Goal: Check status: Check status

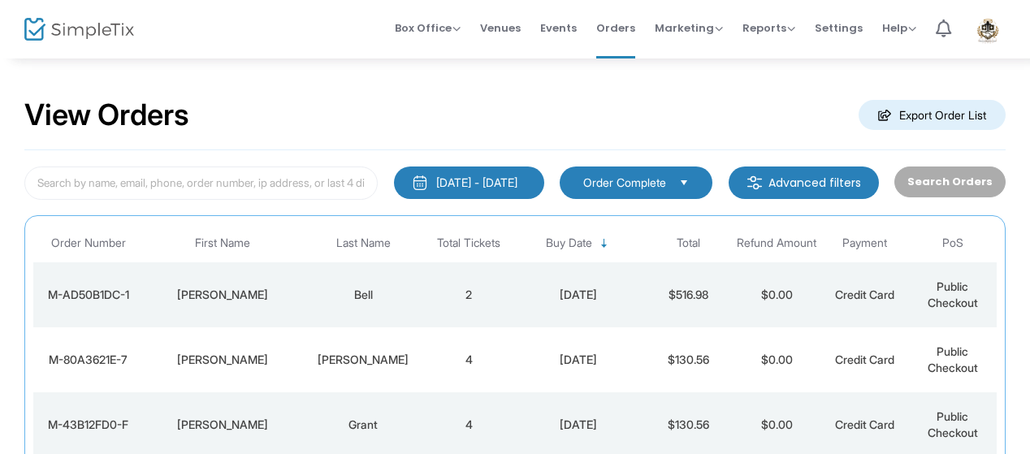
click at [468, 187] on div "9/18/2024 - 9/18/2025" at bounding box center [476, 183] width 81 height 16
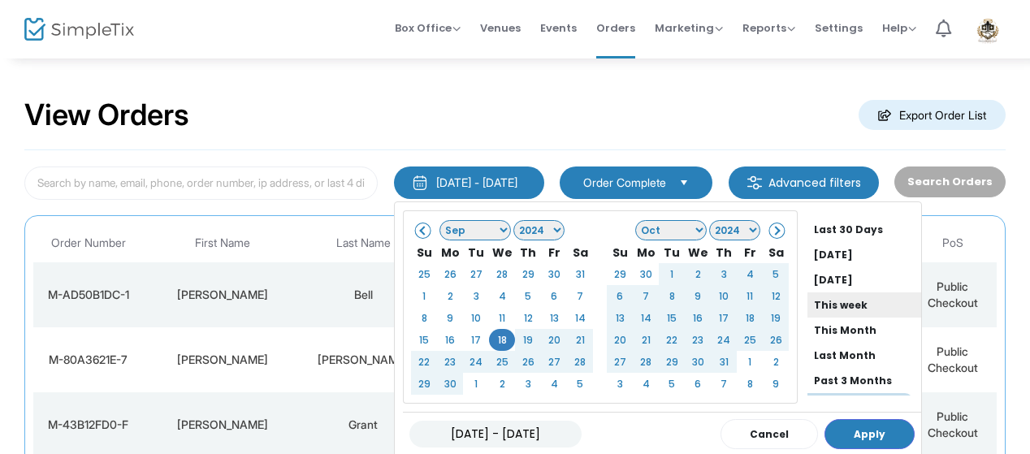
click at [889, 306] on li "This week" at bounding box center [865, 305] width 114 height 25
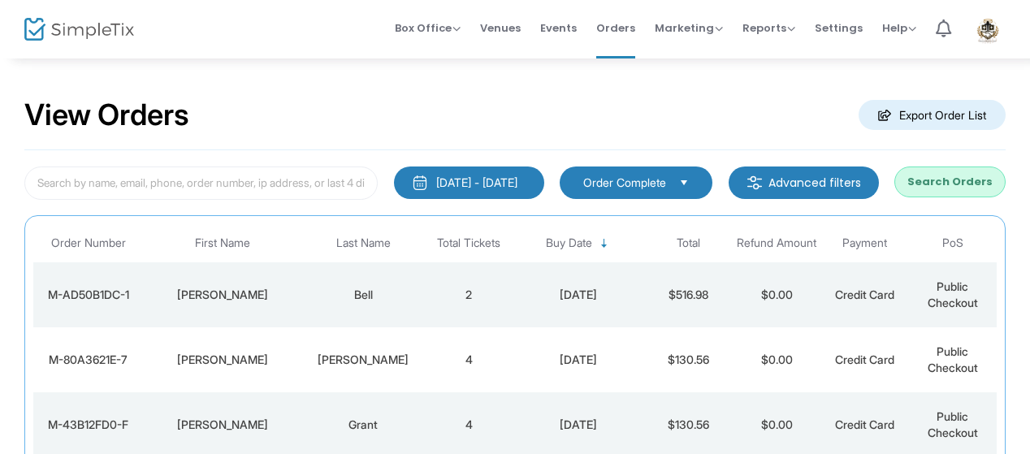
click at [507, 181] on div "9/14/2025 - 9/18/2025" at bounding box center [476, 183] width 81 height 16
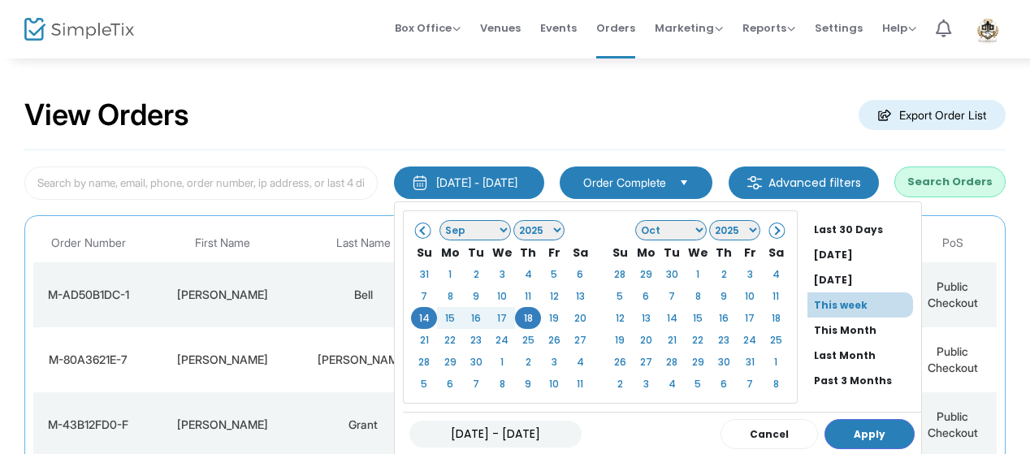
drag, startPoint x: 892, startPoint y: 273, endPoint x: 894, endPoint y: 289, distance: 16.3
click at [894, 288] on div "Last 30 Days Today Yesterday This week This Month Last Month Past 3 Months Past…" at bounding box center [865, 306] width 114 height 179
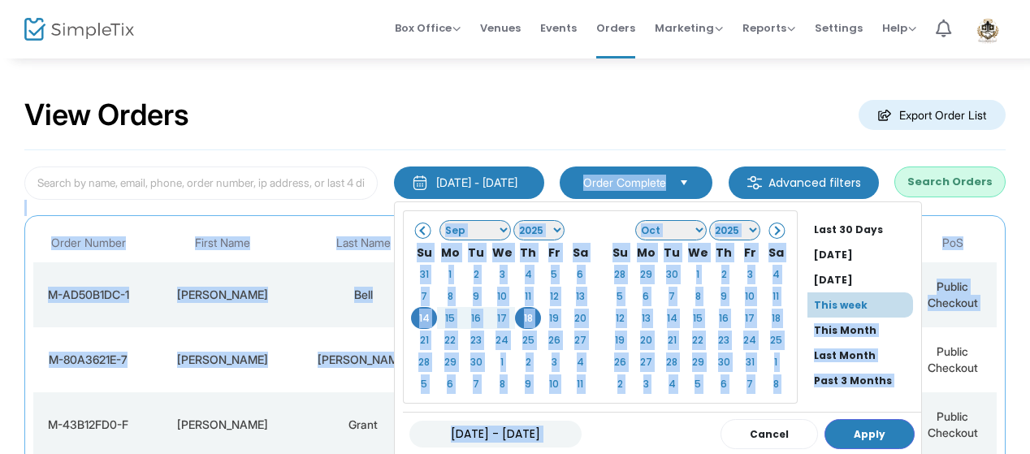
drag, startPoint x: 892, startPoint y: 301, endPoint x: 897, endPoint y: 332, distance: 31.3
click at [898, 332] on div "9/14/2025 - 9/18/2025 Last 30 Days Today Yesterday This week This Month Last Mo…" at bounding box center [515, 363] width 982 height 427
click at [890, 339] on li "This Month" at bounding box center [865, 330] width 114 height 25
type input "09/01/2025 - 09/18/2025"
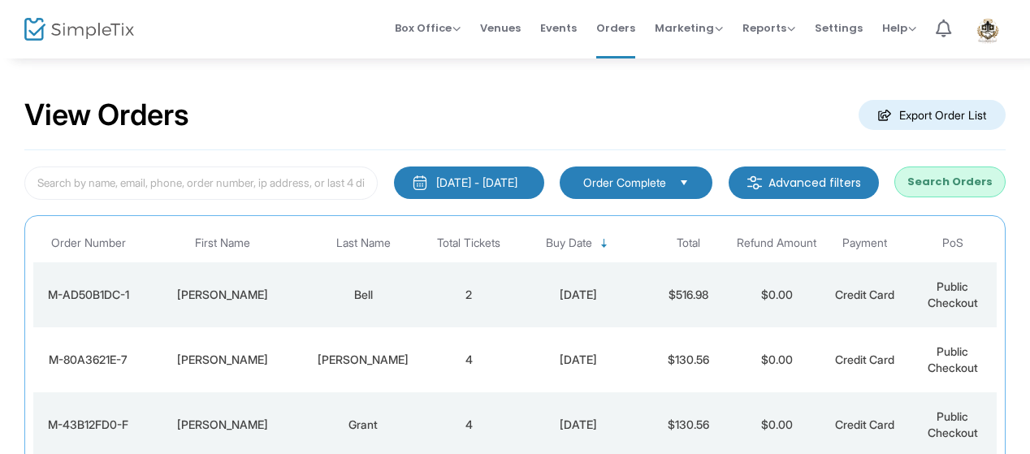
click at [489, 183] on div "9/1/2025 - 9/18/2025" at bounding box center [476, 183] width 81 height 16
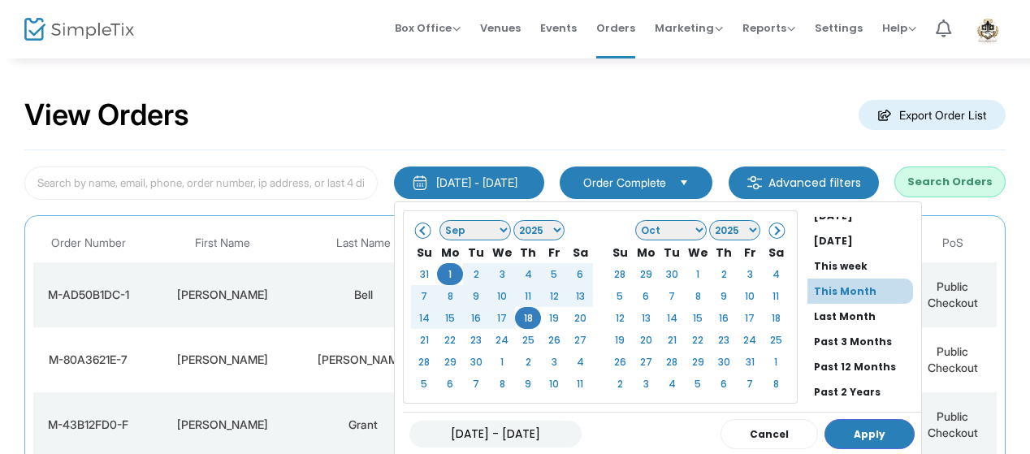
scroll to position [70, 0]
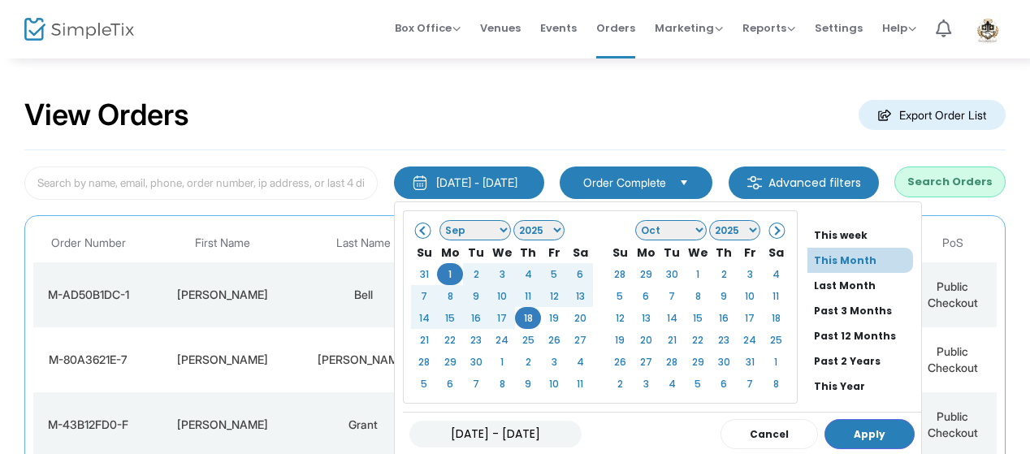
click at [842, 332] on li "Past 12 Months" at bounding box center [865, 335] width 114 height 25
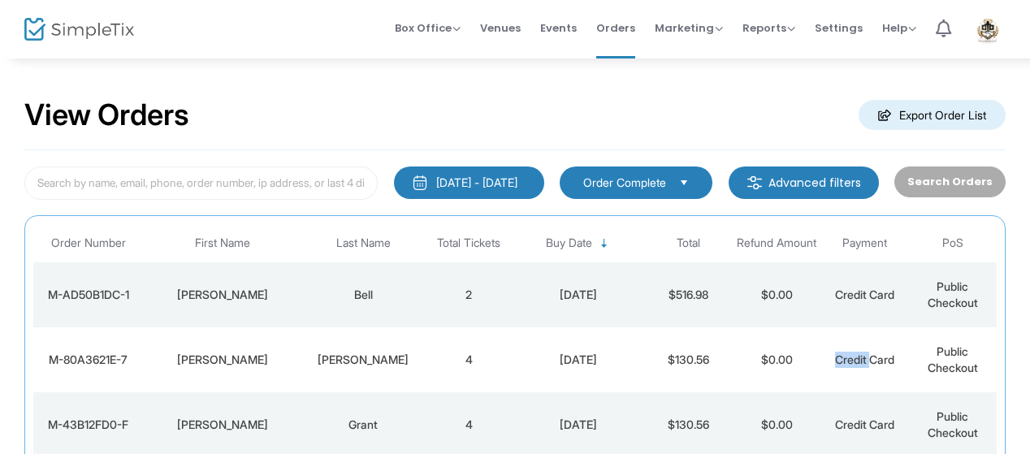
click at [841, 332] on td "Credit Card" at bounding box center [865, 359] width 88 height 65
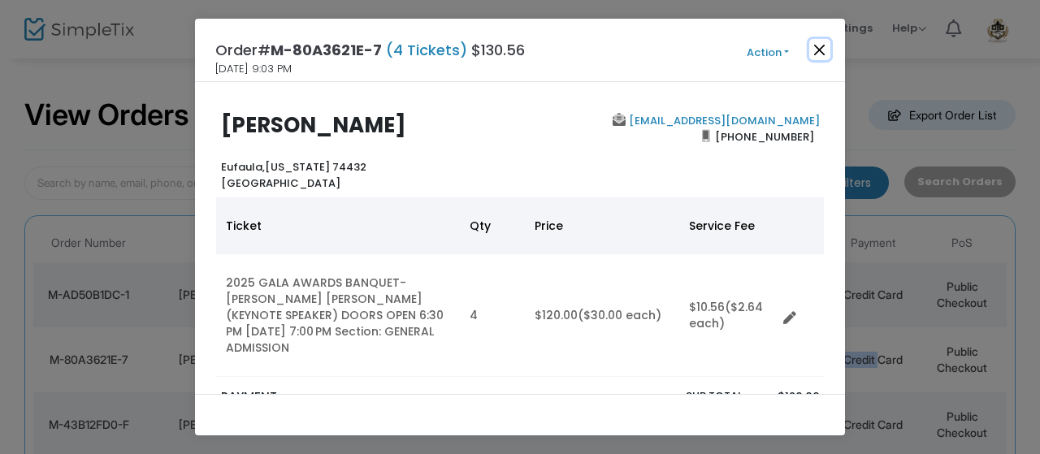
click at [813, 50] on button "Close" at bounding box center [819, 49] width 21 height 21
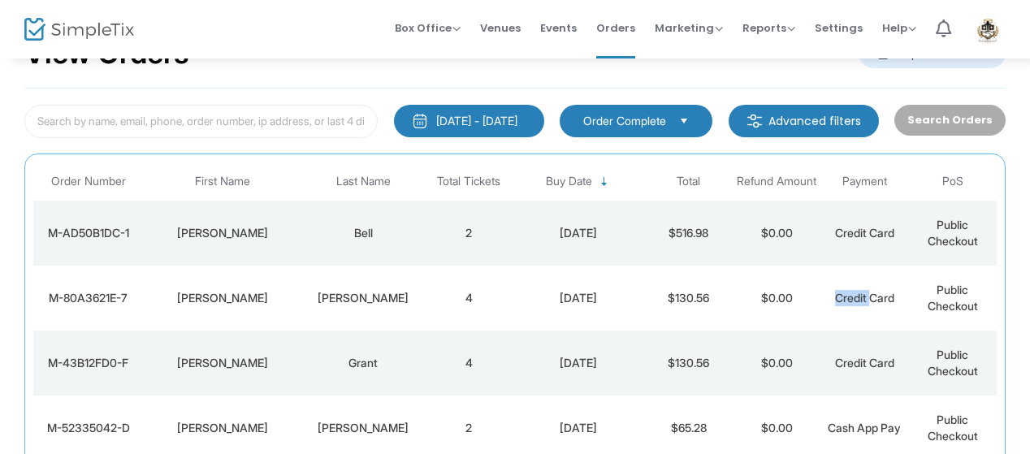
scroll to position [67, 0]
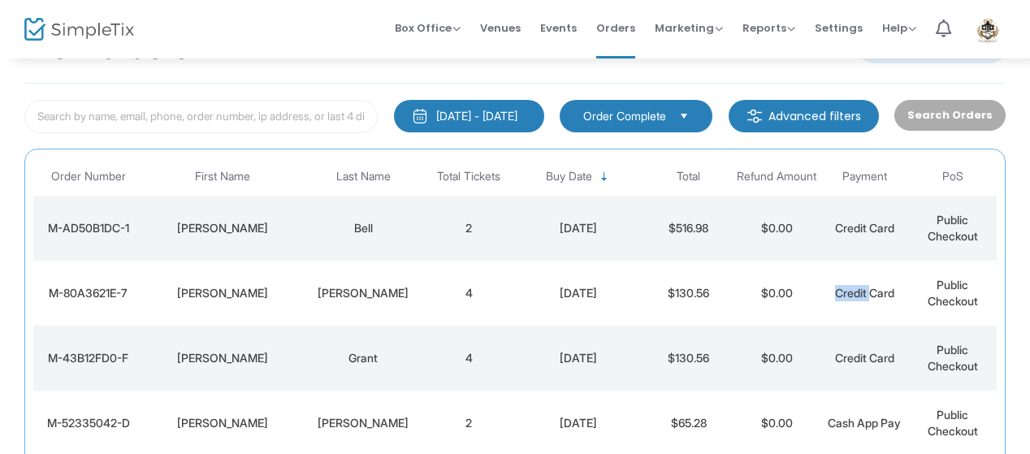
click at [501, 126] on button "9/18/2024 - 9/18/2025" at bounding box center [469, 116] width 150 height 33
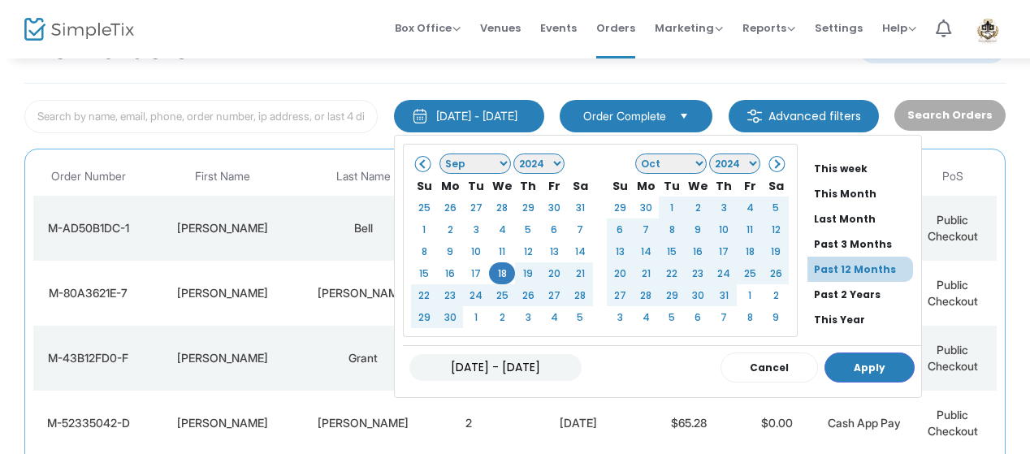
click at [808, 262] on li "Past 12 Months" at bounding box center [861, 269] width 106 height 25
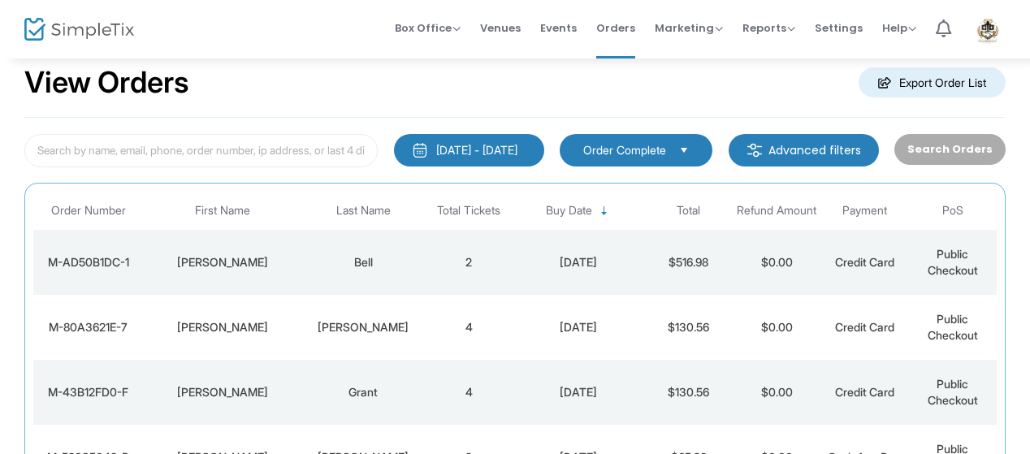
scroll to position [31, 0]
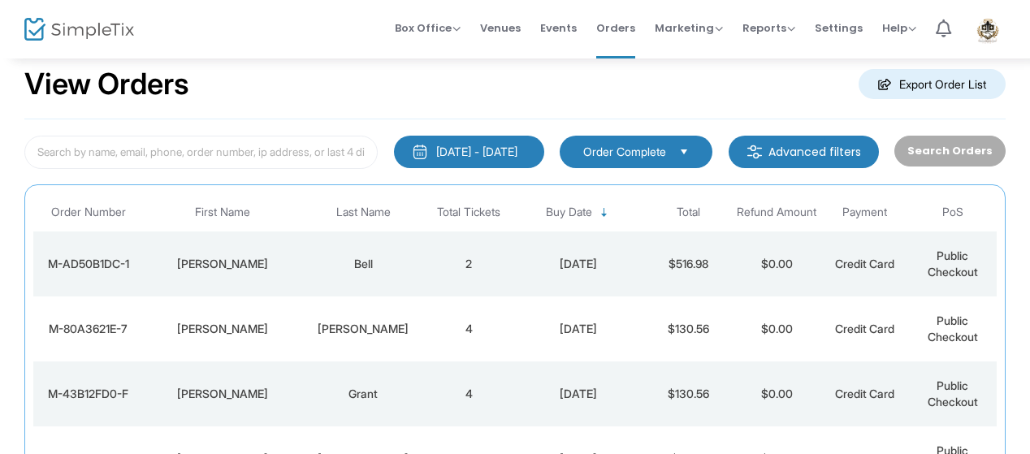
click at [940, 150] on div "Search Orders" at bounding box center [950, 152] width 127 height 33
click at [449, 157] on div "9/18/2024 - 9/18/2025" at bounding box center [476, 152] width 81 height 16
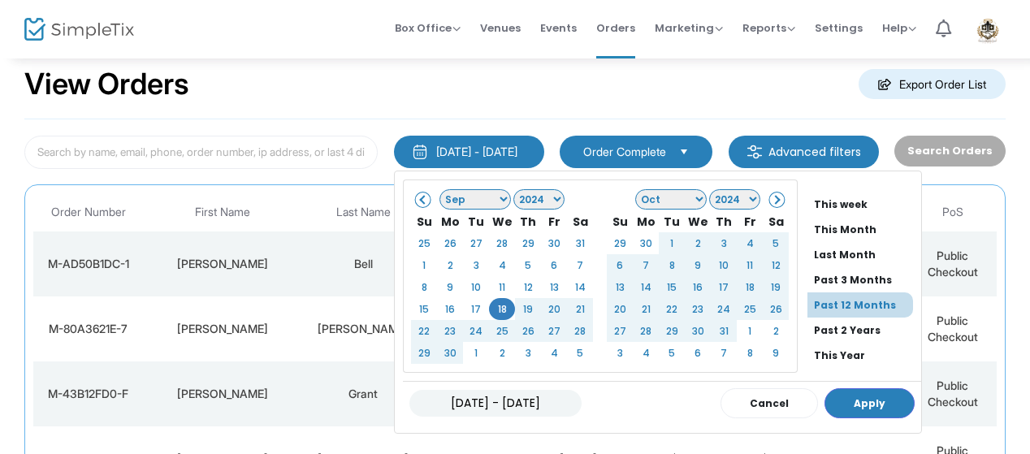
click at [419, 201] on span at bounding box center [423, 199] width 9 height 9
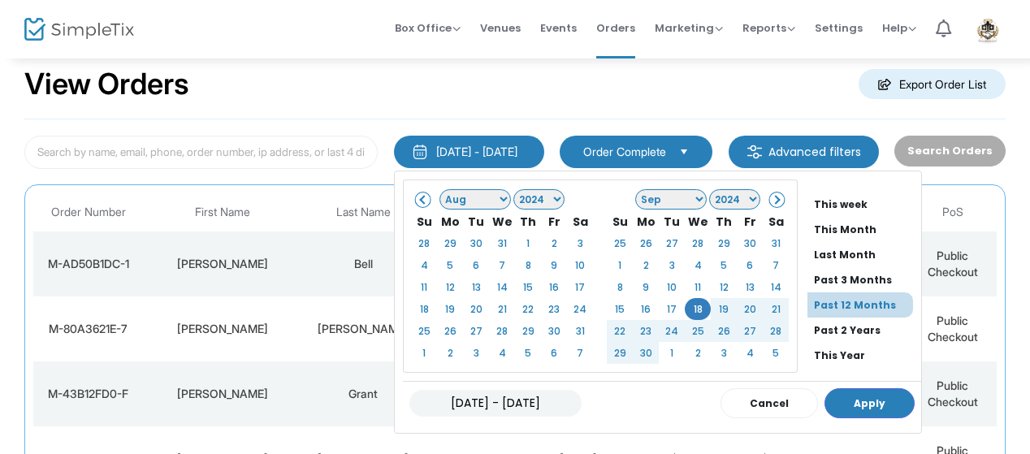
click at [419, 201] on span at bounding box center [423, 199] width 9 height 9
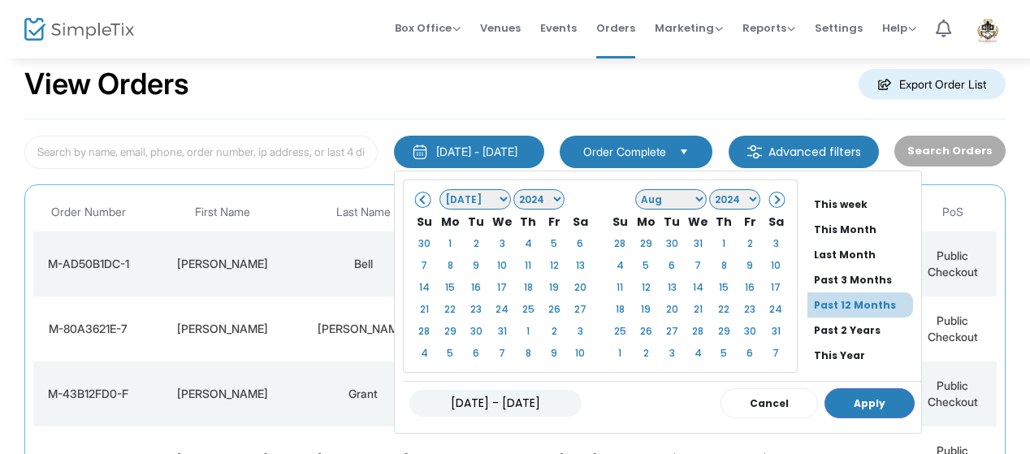
click at [419, 201] on span at bounding box center [423, 199] width 9 height 9
click at [771, 195] on span at bounding box center [775, 199] width 9 height 9
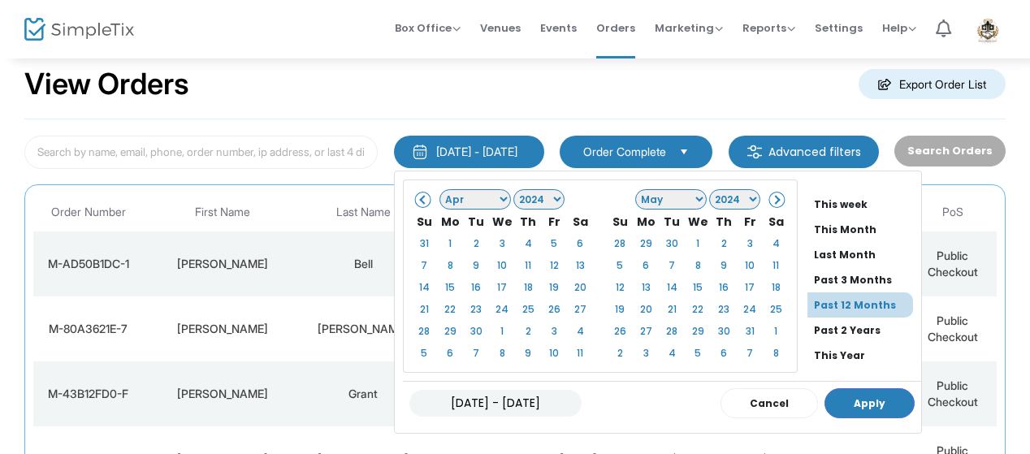
click at [419, 198] on span at bounding box center [423, 199] width 9 height 9
click at [530, 193] on select "1925 1926 1927 1928 1929 1930 1931 1932 1933 1934 1935 1936 1937 1938 1939 1940…" at bounding box center [539, 199] width 51 height 20
click at [475, 198] on select "Jan Feb Mar Apr May Jun Jul Aug Sep Oct Nov Dec" at bounding box center [476, 199] width 72 height 20
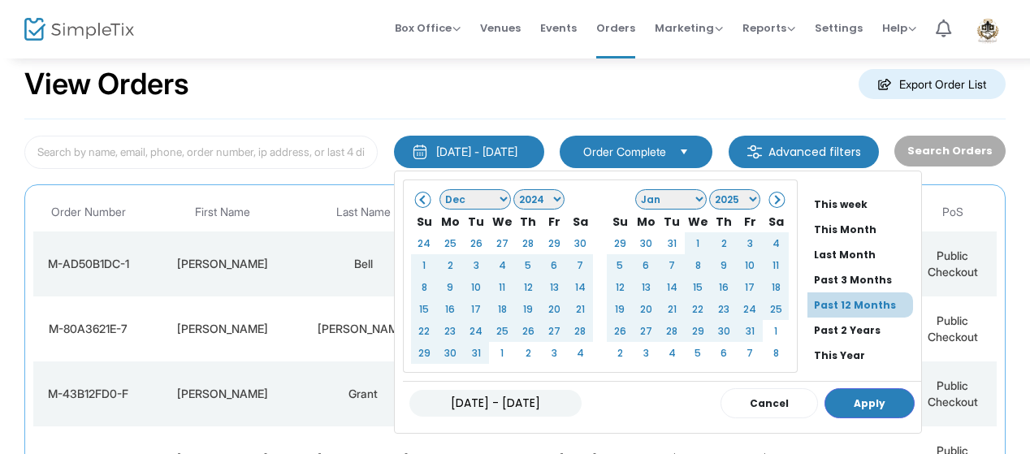
click at [771, 197] on span at bounding box center [775, 199] width 9 height 9
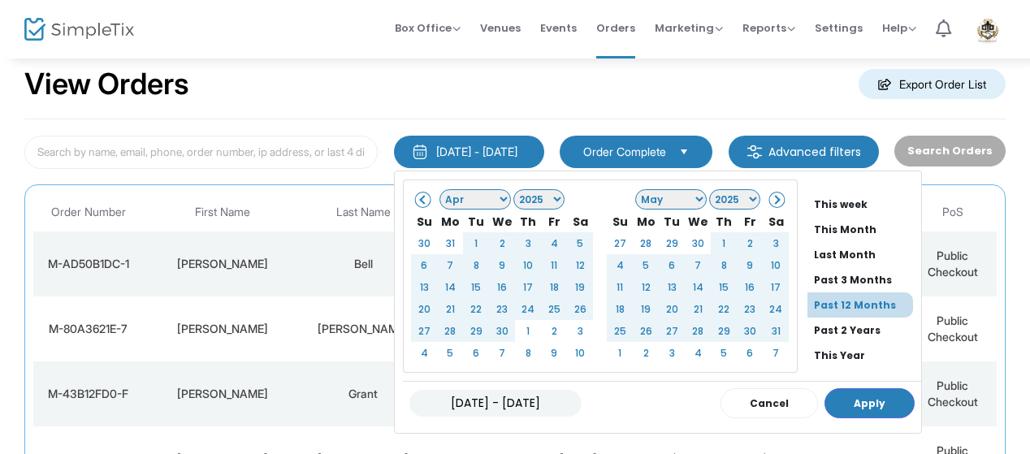
click at [771, 197] on span at bounding box center [775, 199] width 9 height 9
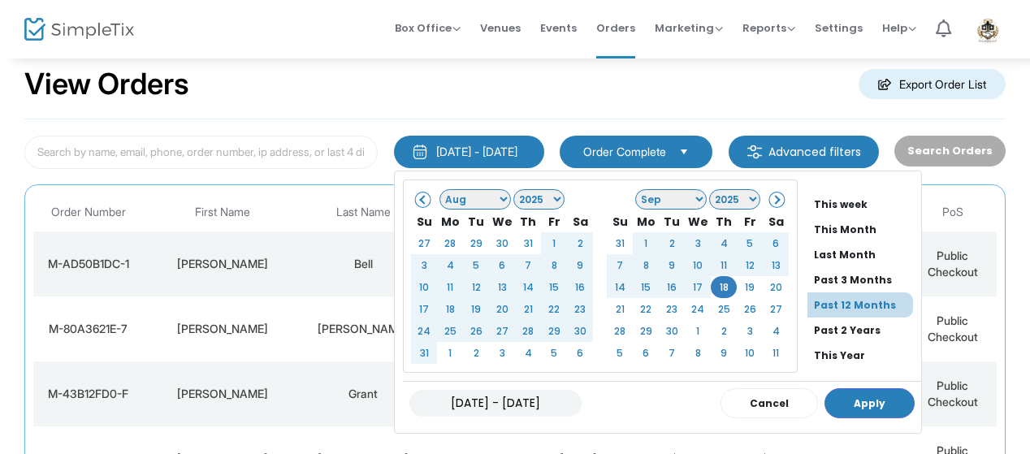
click at [535, 197] on select "1925 1926 1927 1928 1929 1930 1931 1932 1933 1934 1935 1936 1937 1938 1939 1940…" at bounding box center [539, 199] width 51 height 20
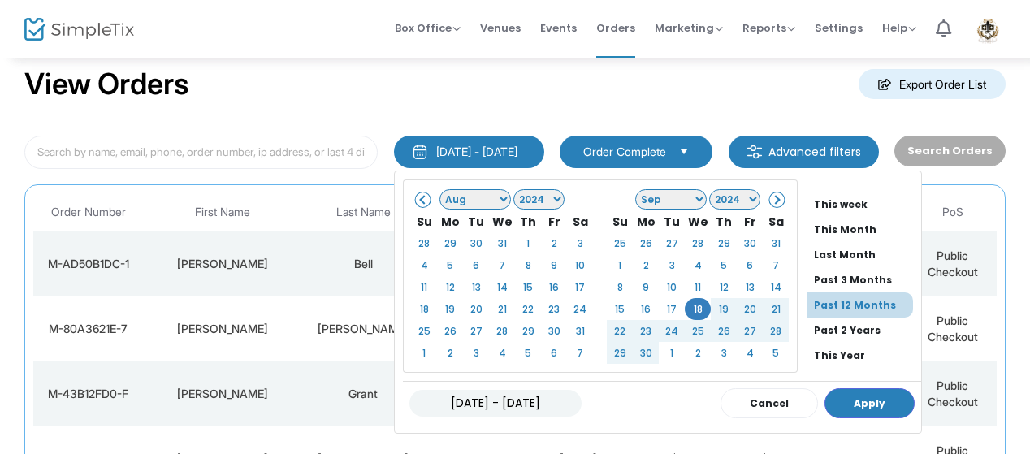
click at [771, 199] on span at bounding box center [775, 199] width 9 height 9
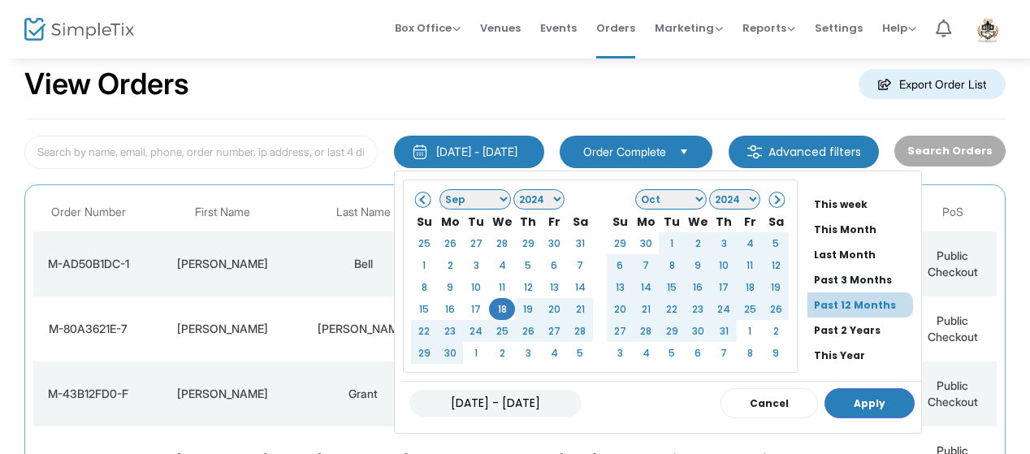
click at [671, 197] on select "Jan Feb Mar Apr May Jun Jul Aug Sep Oct Nov Dec" at bounding box center [671, 199] width 72 height 20
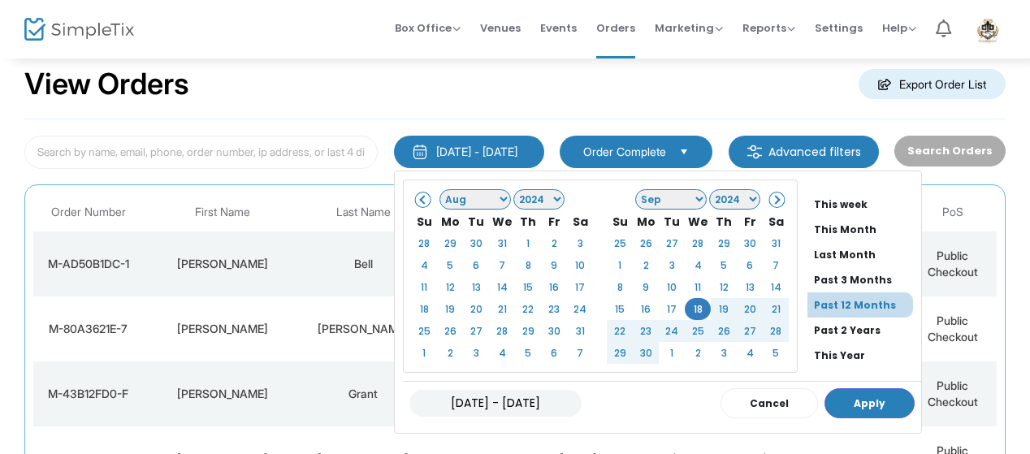
click at [724, 195] on select "2024 2025 2026 2027 2028 2029 2030 2031 2032 2033 2034 2035 2036 2037 2038 2039…" at bounding box center [734, 199] width 51 height 20
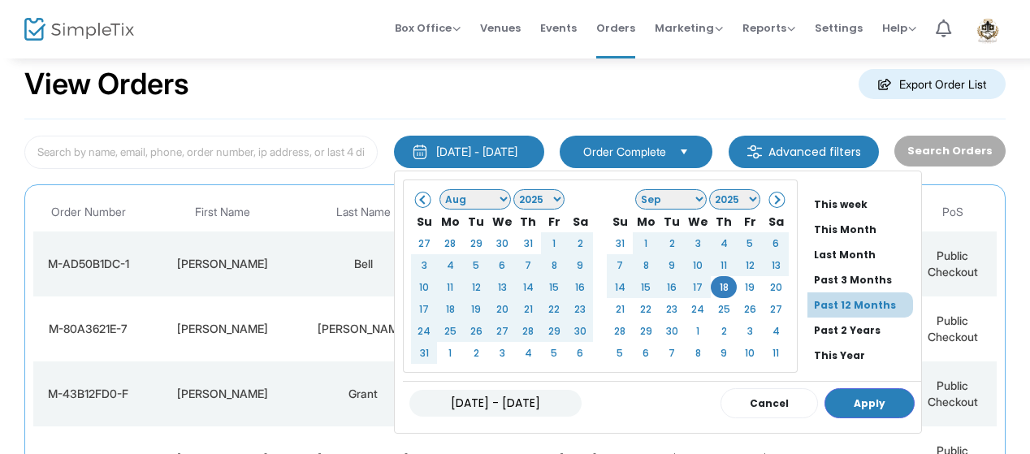
click at [812, 306] on li "Past 12 Months" at bounding box center [861, 305] width 106 height 25
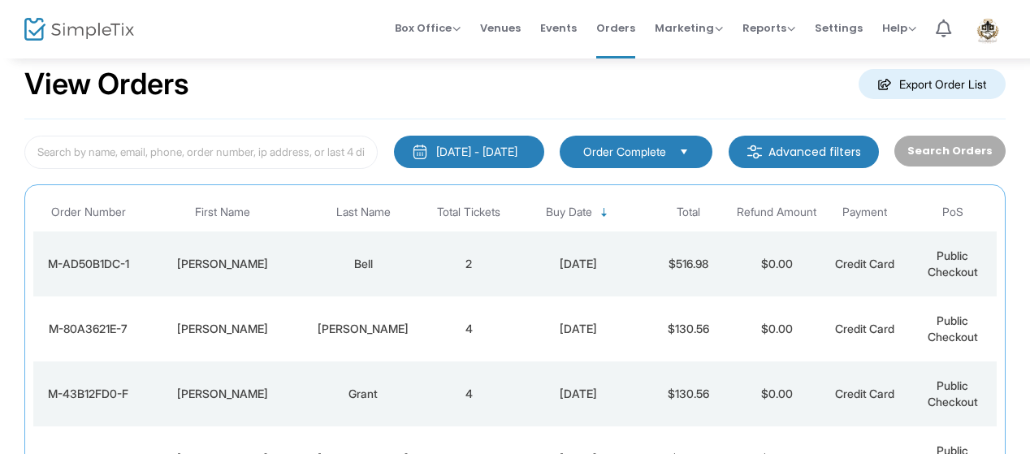
click at [812, 306] on td "$0.00" at bounding box center [777, 329] width 88 height 65
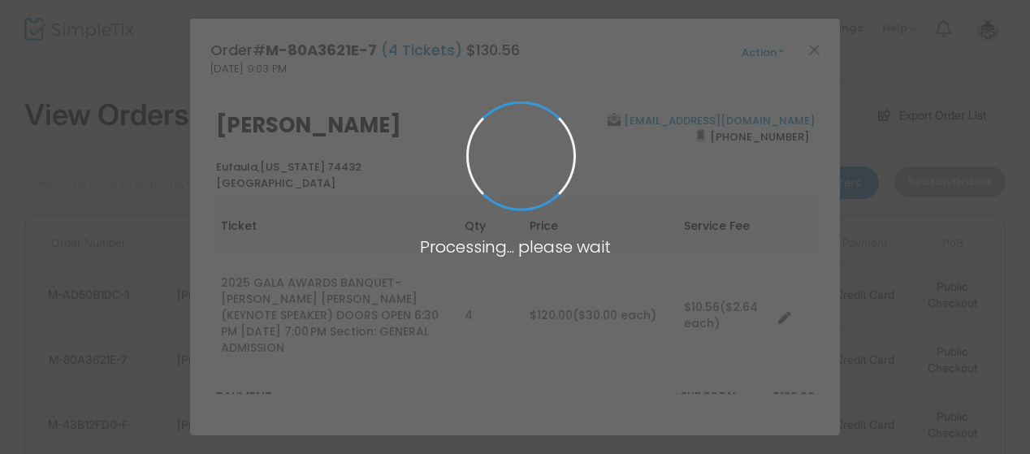
scroll to position [0, 0]
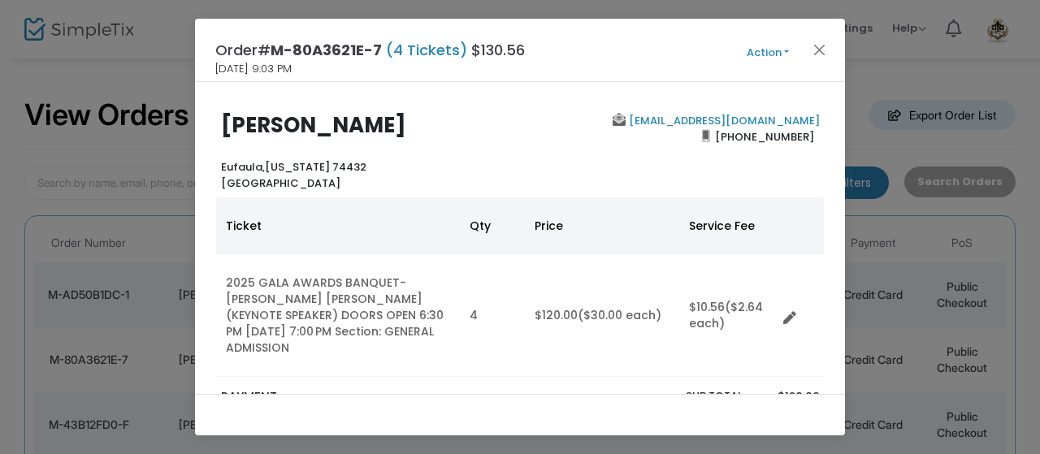
click at [814, 34] on div "Order# M-80A3621E-7 (4 Tickets) $130.56 7/24/2025 9:03 PM Action Mark Admitted …" at bounding box center [520, 50] width 650 height 63
click at [820, 48] on button "Close" at bounding box center [819, 49] width 21 height 21
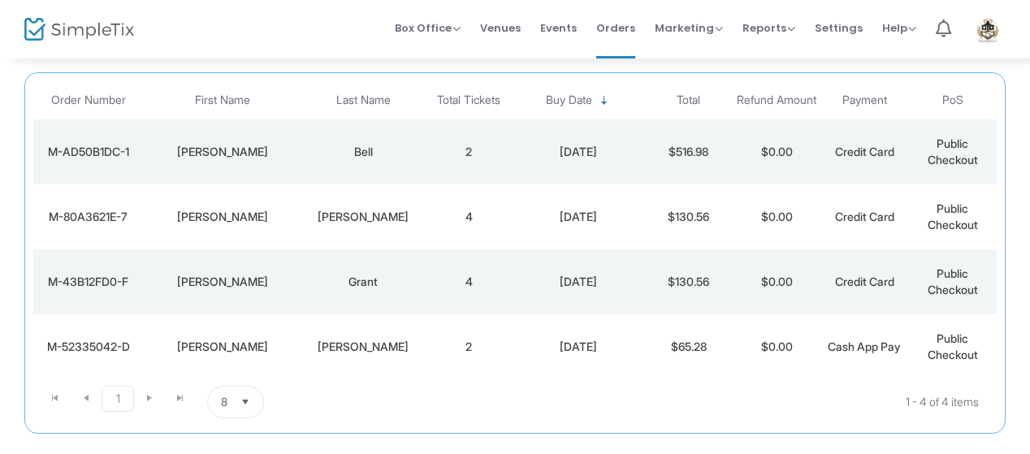
scroll to position [150, 0]
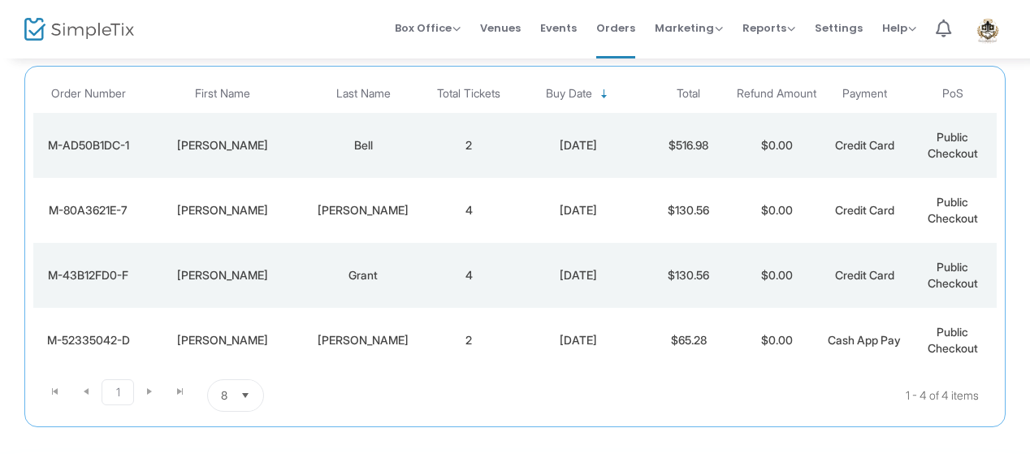
click at [246, 397] on span "Select" at bounding box center [245, 396] width 27 height 27
click at [325, 397] on kendo-pager-page-sizes "8 items per page" at bounding box center [305, 395] width 196 height 33
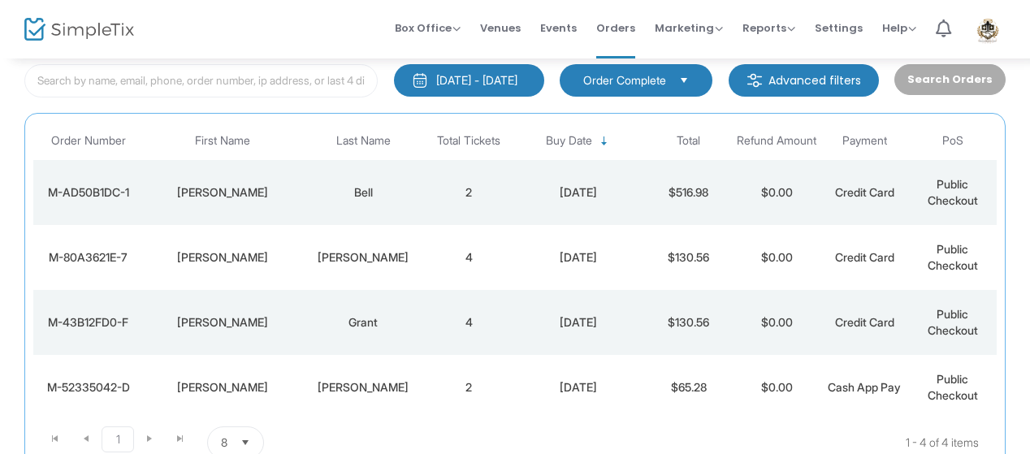
scroll to position [101, 0]
